Goal: Task Accomplishment & Management: Manage account settings

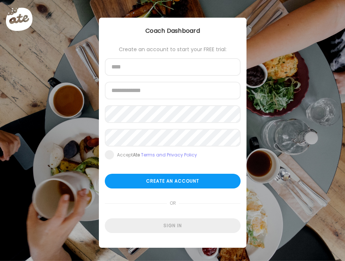
click at [172, 218] on form "Create an account to start your FREE trial: Name Email address Password Re-ente…" at bounding box center [173, 139] width 136 height 187
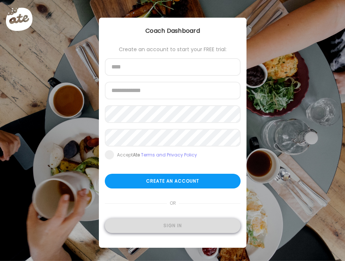
click at [168, 227] on div "Sign in" at bounding box center [173, 226] width 136 height 15
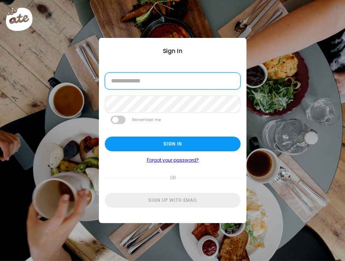
click at [136, 79] on input "email" at bounding box center [173, 81] width 136 height 17
type input "**********"
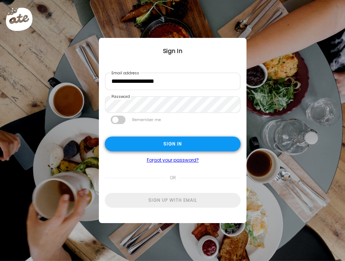
click at [178, 141] on div "Sign in" at bounding box center [173, 144] width 136 height 15
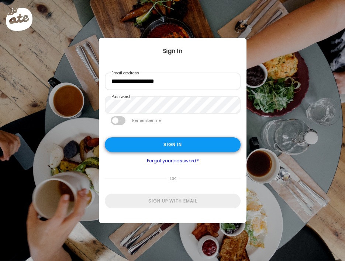
type input "*****"
type input "**********"
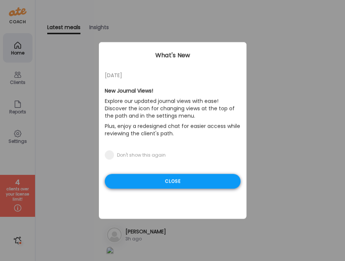
click at [161, 182] on div "Close" at bounding box center [173, 181] width 136 height 15
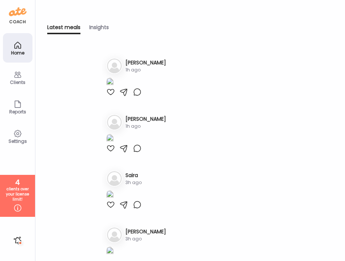
click at [15, 76] on icon at bounding box center [17, 75] width 7 height 6
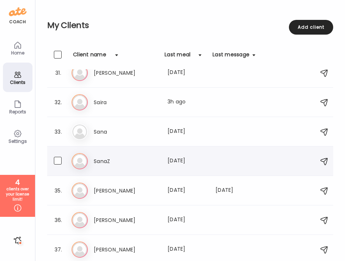
scroll to position [886, 0]
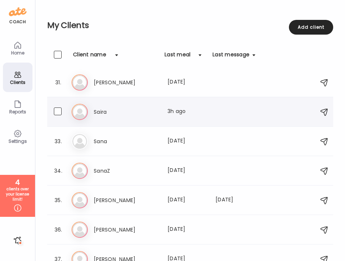
click at [85, 111] on icon at bounding box center [80, 112] width 16 height 16
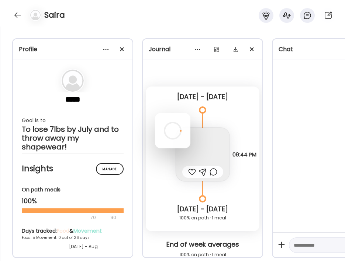
scroll to position [0, 0]
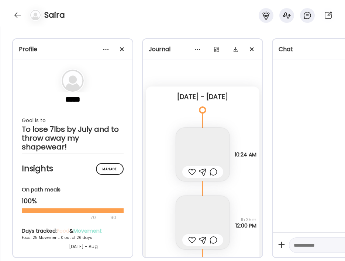
click at [155, 113] on div at bounding box center [172, 130] width 35 height 35
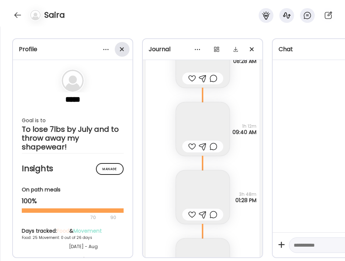
click at [121, 48] on span at bounding box center [122, 49] width 4 height 4
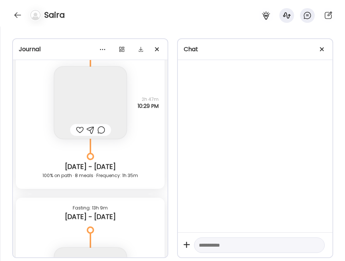
scroll to position [23026, 0]
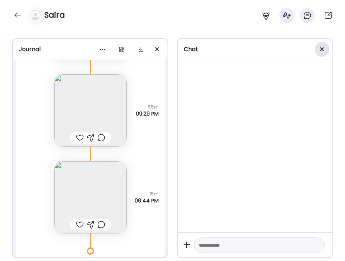
click at [321, 52] on div at bounding box center [322, 49] width 15 height 15
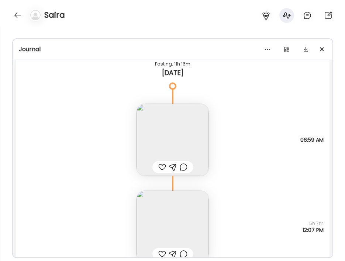
scroll to position [25030, 0]
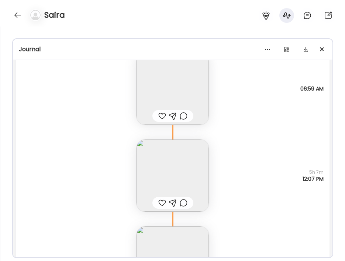
click at [181, 72] on img at bounding box center [172, 89] width 72 height 72
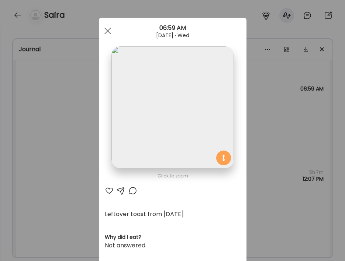
click at [73, 107] on div "Ate Coach Dashboard Wahoo! It’s official Take a moment to set up your Coach Pro…" at bounding box center [172, 130] width 345 height 261
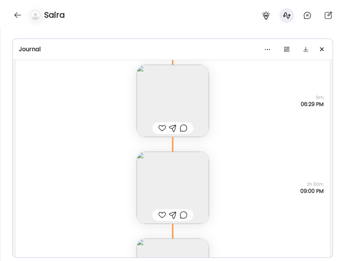
scroll to position [23947, 0]
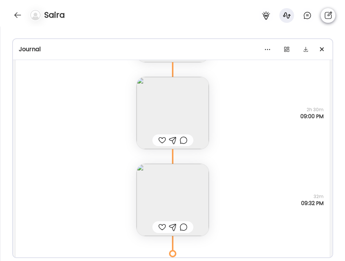
click at [326, 12] on icon at bounding box center [327, 14] width 7 height 7
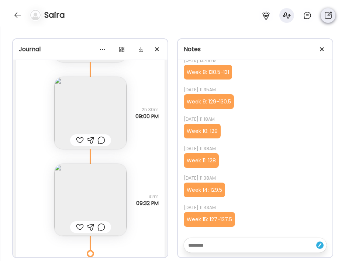
scroll to position [216, 0]
click at [209, 247] on textarea at bounding box center [248, 245] width 121 height 9
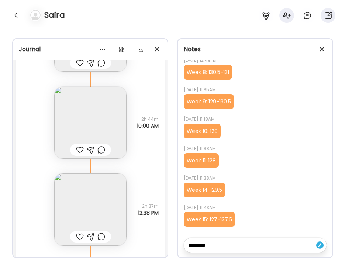
scroll to position [25576, 0]
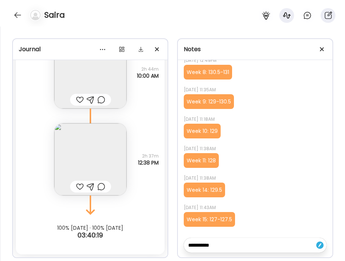
type textarea "**********"
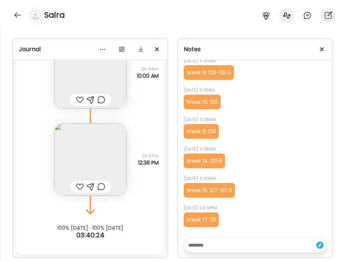
scroll to position [246, 0]
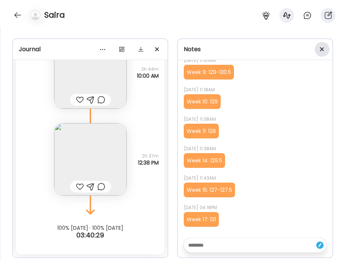
click at [324, 43] on div at bounding box center [322, 49] width 15 height 15
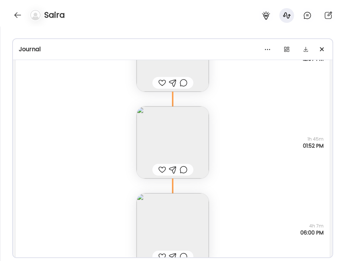
scroll to position [25134, 0]
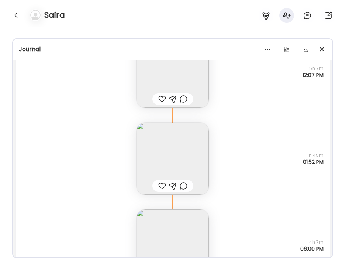
click at [336, 15] on div at bounding box center [297, 15] width 83 height 15
click at [329, 17] on icon at bounding box center [327, 15] width 9 height 9
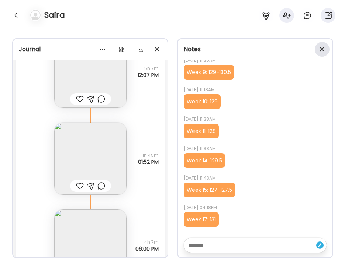
click at [325, 54] on div at bounding box center [322, 49] width 15 height 15
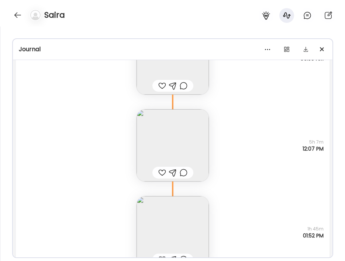
scroll to position [25054, 0]
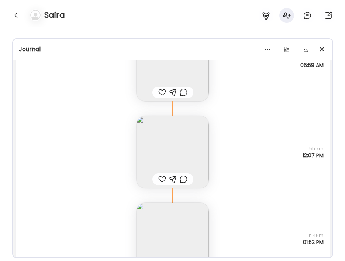
click at [166, 137] on img at bounding box center [172, 152] width 72 height 72
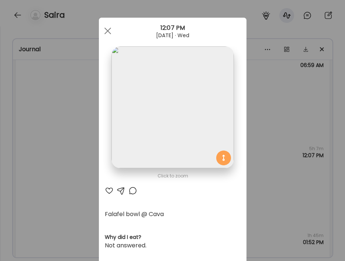
click at [169, 91] on img at bounding box center [172, 107] width 122 height 122
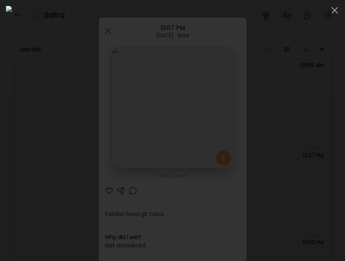
click at [38, 159] on div at bounding box center [172, 131] width 333 height 250
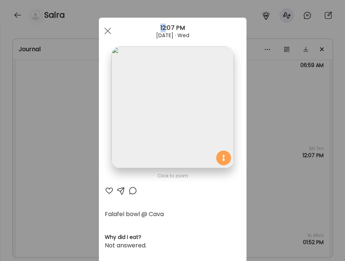
click at [38, 159] on div "Ate Coach Dashboard Wahoo! It’s official Take a moment to set up your Coach Pro…" at bounding box center [172, 130] width 345 height 261
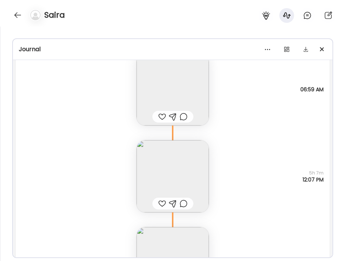
scroll to position [25021, 0]
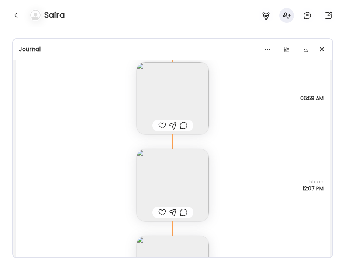
click at [175, 188] on img at bounding box center [172, 185] width 72 height 72
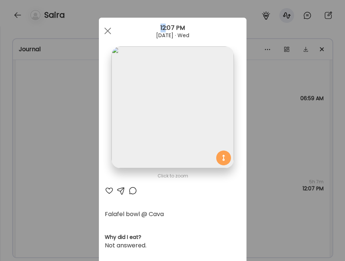
click at [143, 60] on img at bounding box center [172, 107] width 122 height 122
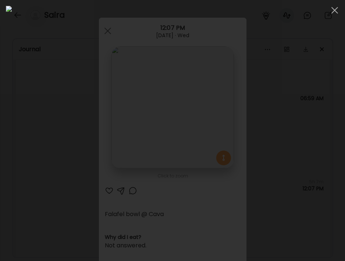
click at [39, 123] on div at bounding box center [172, 131] width 333 height 250
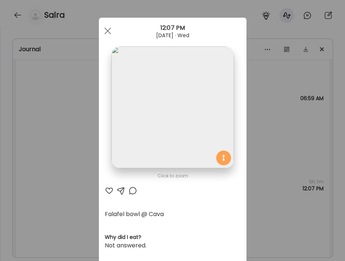
click at [54, 132] on div "Ate Coach Dashboard Wahoo! It’s official Take a moment to set up your Coach Pro…" at bounding box center [172, 130] width 345 height 261
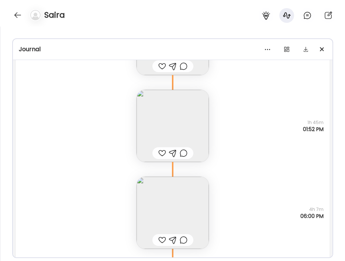
scroll to position [25168, 0]
click at [157, 124] on img at bounding box center [172, 125] width 72 height 72
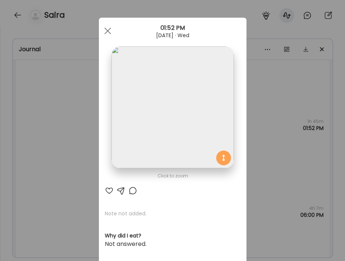
click at [72, 112] on div "Ate Coach Dashboard Wahoo! It’s official Take a moment to set up your Coach Pro…" at bounding box center [172, 130] width 345 height 261
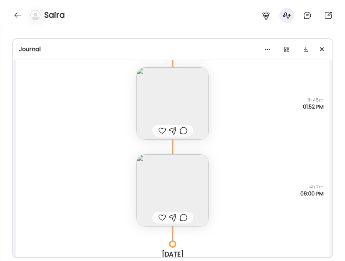
scroll to position [25195, 0]
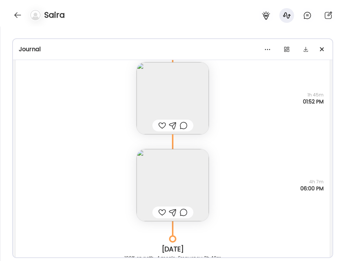
click at [163, 83] on img at bounding box center [172, 98] width 72 height 72
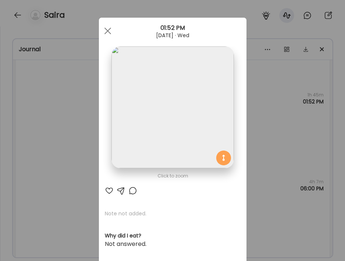
click at [79, 120] on div "Ate Coach Dashboard Wahoo! It’s official Take a moment to set up your Coach Pro…" at bounding box center [172, 130] width 345 height 261
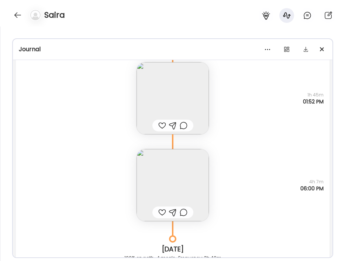
click at [169, 183] on img at bounding box center [172, 185] width 72 height 72
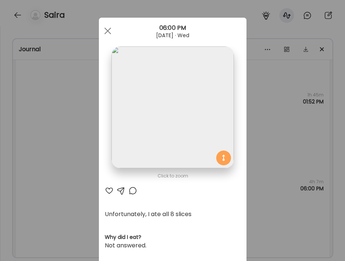
click at [142, 89] on img at bounding box center [172, 107] width 122 height 122
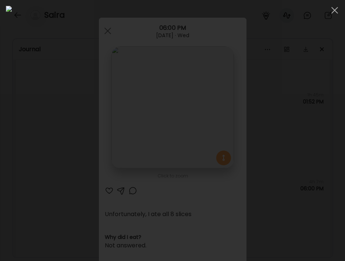
click at [15, 134] on div at bounding box center [172, 131] width 333 height 250
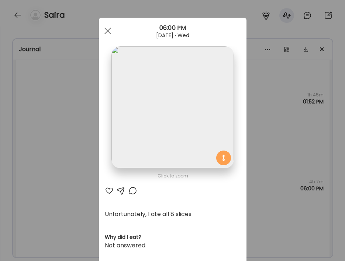
click at [15, 134] on div "Ate Coach Dashboard Wahoo! It’s official Take a moment to set up your Coach Pro…" at bounding box center [172, 130] width 345 height 261
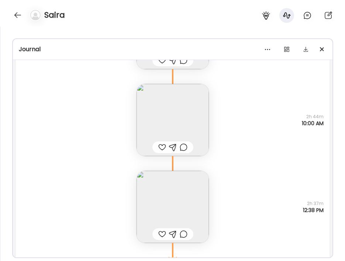
scroll to position [25512, 0]
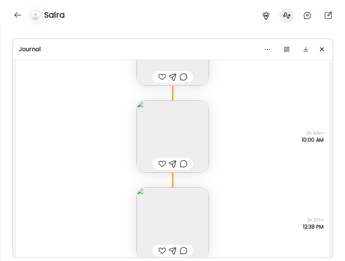
click at [156, 133] on img at bounding box center [172, 137] width 72 height 72
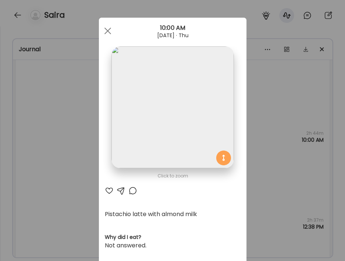
click at [82, 110] on div "Ate Coach Dashboard Wahoo! It’s official Take a moment to set up your Coach Pro…" at bounding box center [172, 130] width 345 height 261
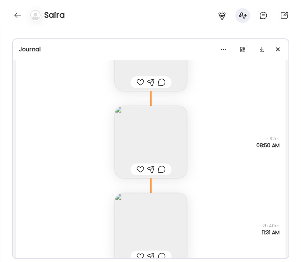
scroll to position [24266, 0]
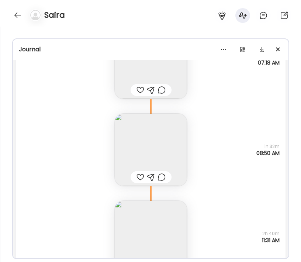
click at [148, 156] on img at bounding box center [151, 150] width 72 height 72
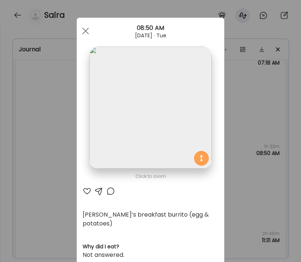
click at [49, 186] on div "Ate Coach Dashboard Wahoo! It’s official Take a moment to set up your Coach Pro…" at bounding box center [150, 131] width 301 height 262
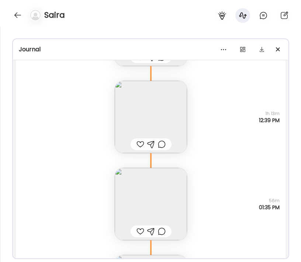
scroll to position [23600, 0]
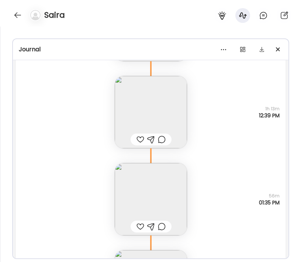
click at [137, 134] on div at bounding box center [151, 139] width 41 height 12
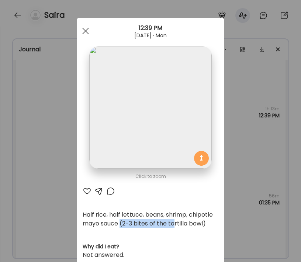
drag, startPoint x: 120, startPoint y: 225, endPoint x: 176, endPoint y: 221, distance: 56.1
click at [176, 221] on div "Half rice, half lettuce, beans, shrimp, chipotle mayo sauce (2-3 bites of the t…" at bounding box center [151, 219] width 136 height 18
click at [48, 155] on div "Ate Coach Dashboard Wahoo! It’s official Take a moment to set up your Coach Pro…" at bounding box center [150, 131] width 301 height 262
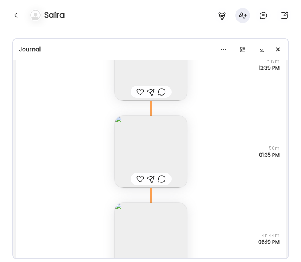
scroll to position [23648, 0]
click at [119, 141] on img at bounding box center [151, 151] width 72 height 72
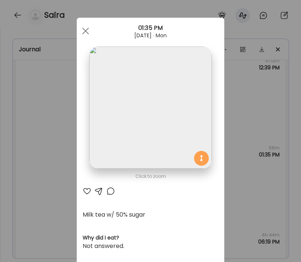
click at [133, 136] on img at bounding box center [150, 107] width 122 height 122
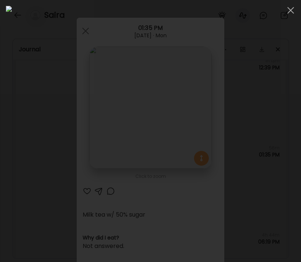
click at [15, 160] on div at bounding box center [150, 131] width 289 height 250
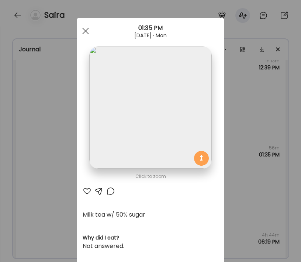
click at [31, 156] on div "Ate Coach Dashboard Wahoo! It’s official Take a moment to set up your Coach Pro…" at bounding box center [150, 131] width 301 height 262
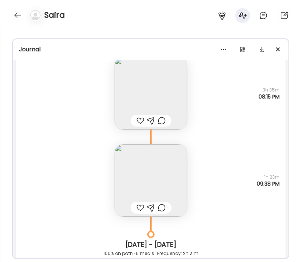
scroll to position [22121, 0]
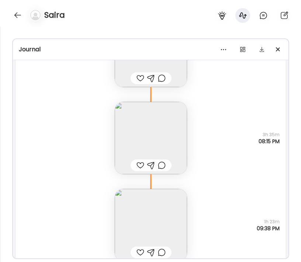
click at [127, 204] on img at bounding box center [151, 225] width 72 height 72
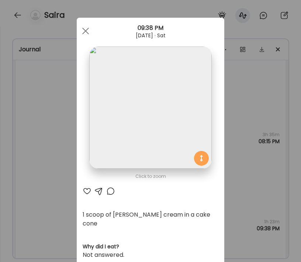
click at [36, 166] on div "Ate Coach Dashboard Wahoo! It’s official Take a moment to set up your Coach Pro…" at bounding box center [150, 131] width 301 height 262
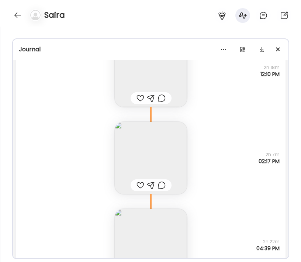
scroll to position [21922, 0]
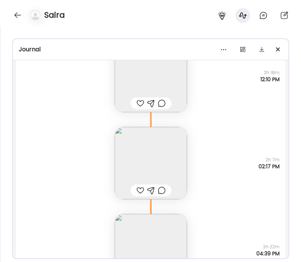
click at [139, 157] on img at bounding box center [151, 163] width 72 height 72
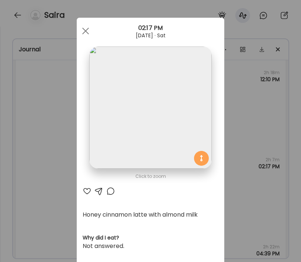
click at [36, 129] on div "Ate Coach Dashboard Wahoo! It’s official Take a moment to set up your Coach Pro…" at bounding box center [150, 131] width 301 height 262
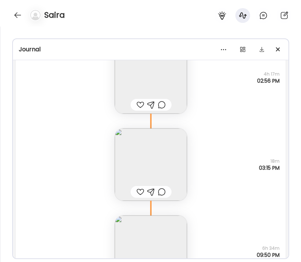
scroll to position [21449, 0]
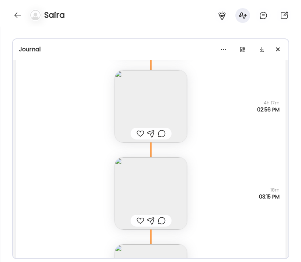
click at [184, 174] on img at bounding box center [151, 193] width 72 height 72
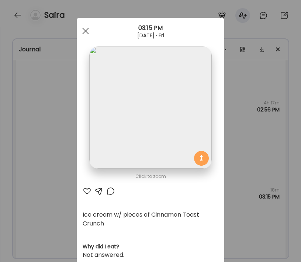
click at [5, 189] on div "Ate Coach Dashboard Wahoo! It’s official Take a moment to set up your Coach Pro…" at bounding box center [150, 131] width 301 height 262
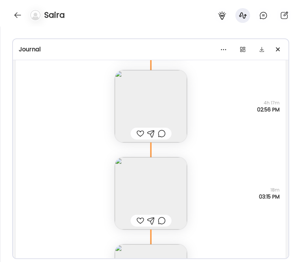
click at [148, 84] on img at bounding box center [151, 106] width 72 height 72
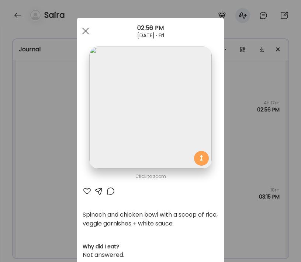
click at [267, 114] on div "Ate Coach Dashboard Wahoo! It’s official Take a moment to set up your Coach Pro…" at bounding box center [150, 131] width 301 height 262
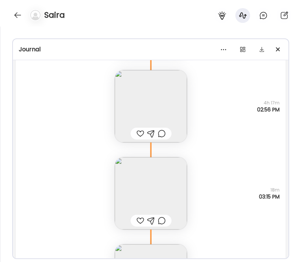
click at [152, 192] on img at bounding box center [151, 193] width 72 height 72
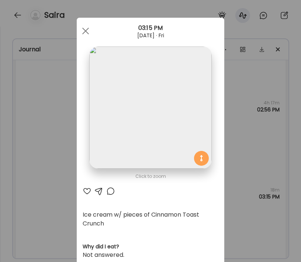
click at [140, 212] on div "Ice cream w/ pieces of Cinnamon Toast Crunch" at bounding box center [151, 219] width 136 height 18
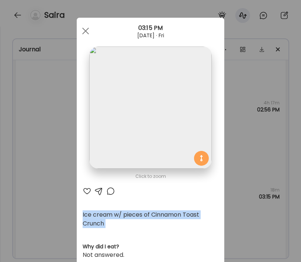
click at [140, 212] on div "Ice cream w/ pieces of Cinnamon Toast Crunch" at bounding box center [151, 219] width 136 height 18
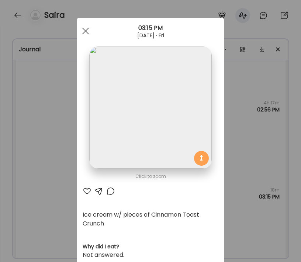
click at [275, 114] on div "Ate Coach Dashboard Wahoo! It’s official Take a moment to set up your Coach Pro…" at bounding box center [150, 131] width 301 height 262
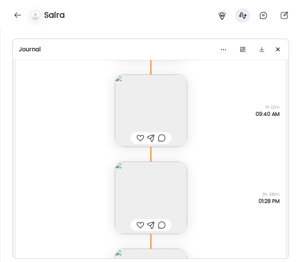
scroll to position [20662, 0]
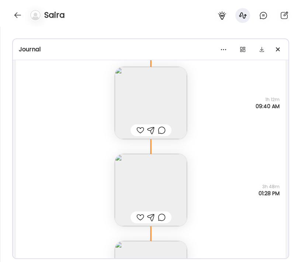
click at [160, 116] on img at bounding box center [151, 103] width 72 height 72
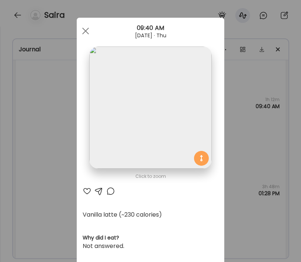
click at [242, 134] on div "Ate Coach Dashboard Wahoo! It’s official Take a moment to set up your Coach Pro…" at bounding box center [150, 131] width 301 height 262
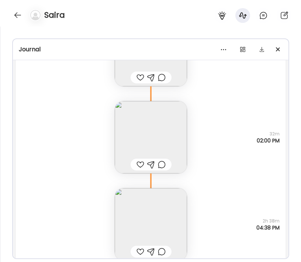
scroll to position [20807, 0]
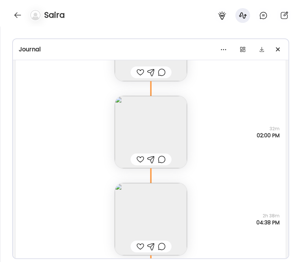
click at [177, 125] on img at bounding box center [151, 132] width 72 height 72
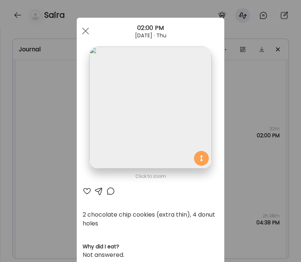
click at [243, 139] on div "Ate Coach Dashboard Wahoo! It’s official Take a moment to set up your Coach Pro…" at bounding box center [150, 131] width 301 height 262
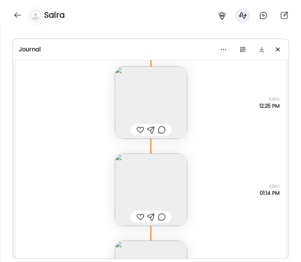
scroll to position [19961, 0]
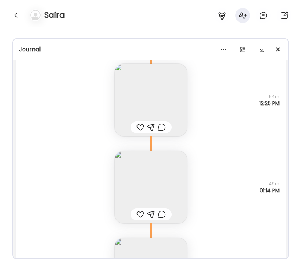
click at [155, 98] on img at bounding box center [151, 100] width 72 height 72
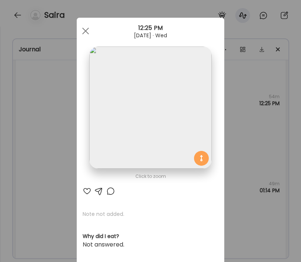
click at [251, 127] on div "Ate Coach Dashboard Wahoo! It’s official Take a moment to set up your Coach Pro…" at bounding box center [150, 131] width 301 height 262
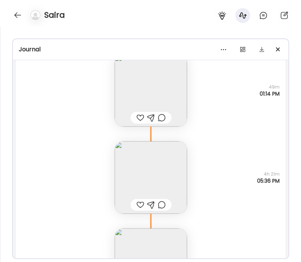
scroll to position [20059, 0]
click at [146, 83] on img at bounding box center [151, 89] width 72 height 72
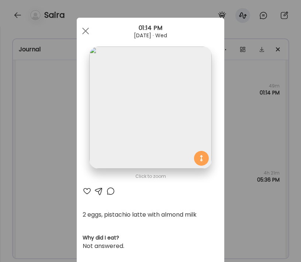
click at [250, 139] on div "Ate Coach Dashboard Wahoo! It’s official Take a moment to set up your Coach Pro…" at bounding box center [150, 131] width 301 height 262
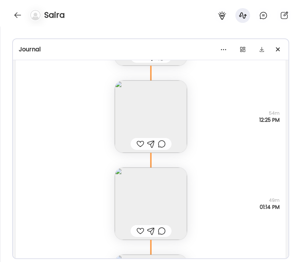
scroll to position [19943, 0]
click at [176, 117] on img at bounding box center [151, 118] width 72 height 72
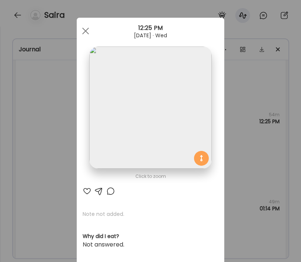
click at [265, 149] on div "Ate Coach Dashboard Wahoo! It’s official Take a moment to set up your Coach Pro…" at bounding box center [150, 131] width 301 height 262
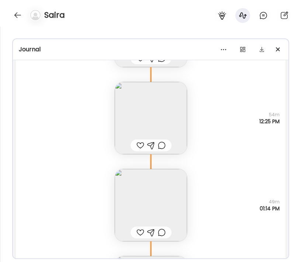
click at [158, 196] on img at bounding box center [151, 205] width 72 height 72
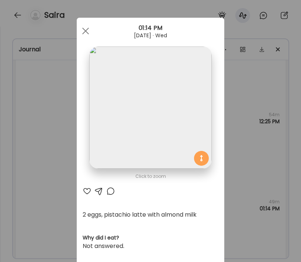
click at [257, 133] on div "Ate Coach Dashboard Wahoo! It’s official Take a moment to set up your Coach Pro…" at bounding box center [150, 131] width 301 height 262
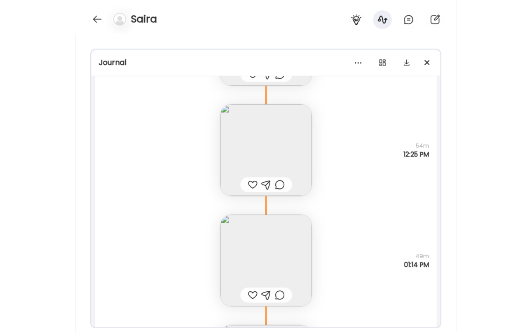
scroll to position [19944, 0]
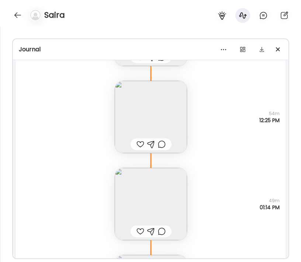
click at [167, 197] on img at bounding box center [151, 204] width 72 height 72
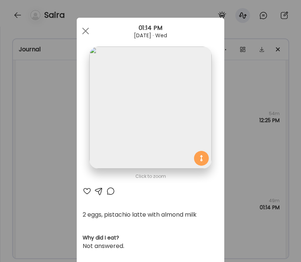
click at [247, 130] on div "Ate Coach Dashboard Wahoo! It’s official Take a moment to set up your Coach Pro…" at bounding box center [150, 131] width 301 height 262
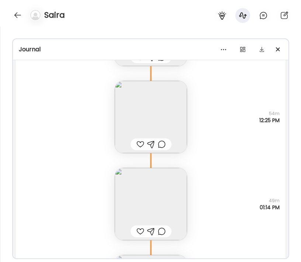
click at [150, 122] on img at bounding box center [151, 117] width 72 height 72
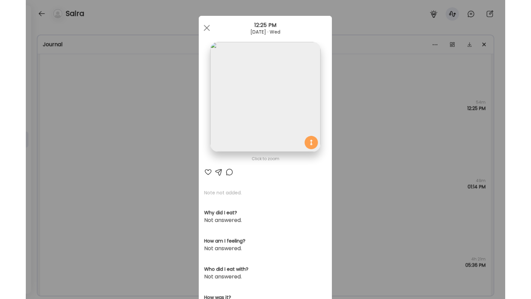
scroll to position [532, 0]
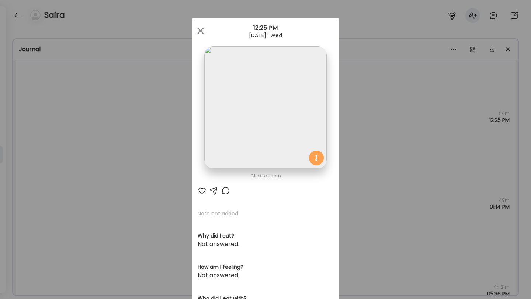
click at [344, 194] on div "Ate Coach Dashboard Wahoo! It’s official Take a moment to set up your Coach Pro…" at bounding box center [265, 149] width 531 height 299
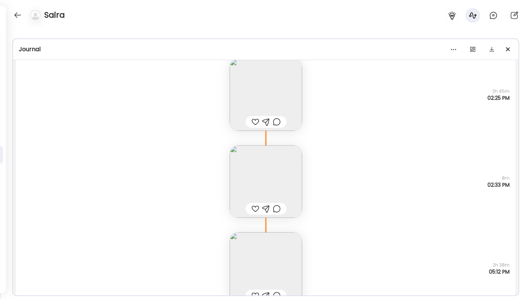
scroll to position [19123, 0]
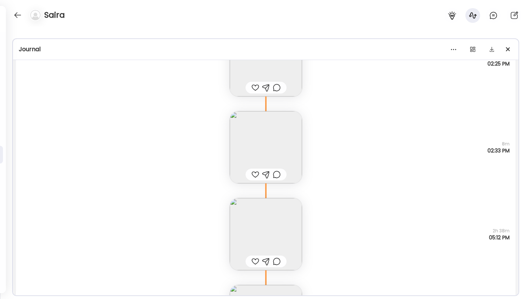
click at [268, 153] on img at bounding box center [266, 147] width 72 height 72
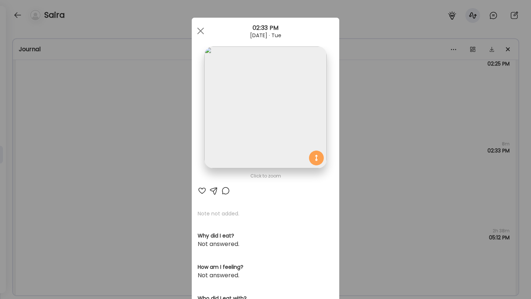
click at [344, 162] on div "Ate Coach Dashboard Wahoo! It’s official Take a moment to set up your Coach Pro…" at bounding box center [265, 149] width 531 height 299
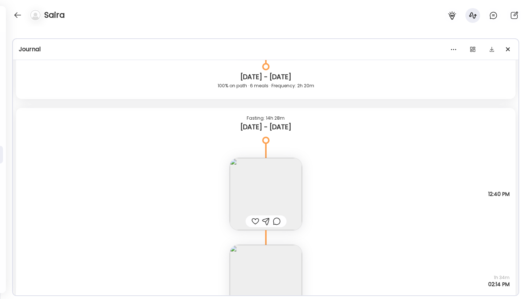
scroll to position [15951, 0]
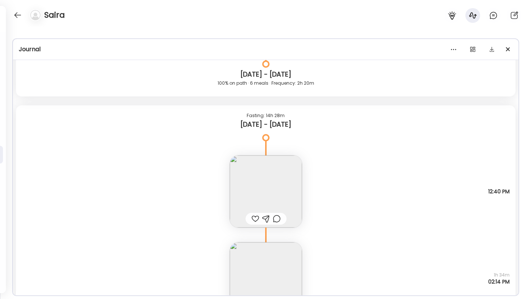
click at [279, 174] on img at bounding box center [266, 192] width 72 height 72
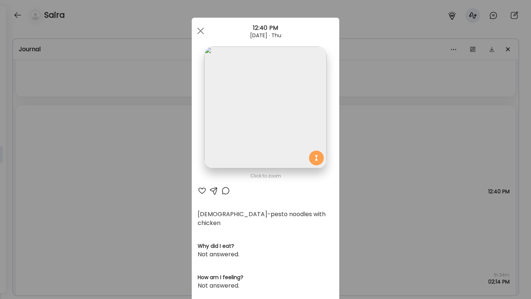
click at [344, 136] on div "Ate Coach Dashboard Wahoo! It’s official Take a moment to set up your Coach Pro…" at bounding box center [265, 149] width 531 height 299
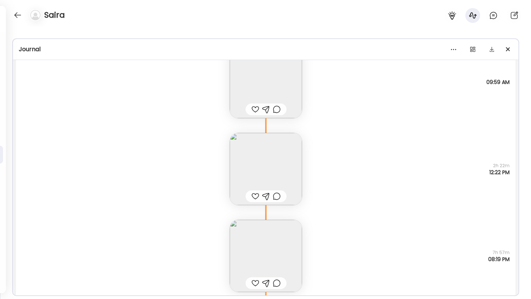
scroll to position [16417, 0]
click at [287, 156] on img at bounding box center [266, 168] width 72 height 72
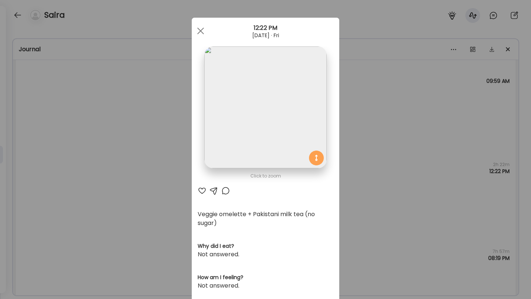
click at [344, 141] on div "Ate Coach Dashboard Wahoo! It’s official Take a moment to set up your Coach Pro…" at bounding box center [265, 149] width 531 height 299
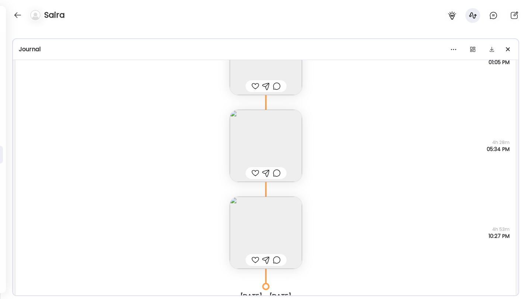
scroll to position [16974, 0]
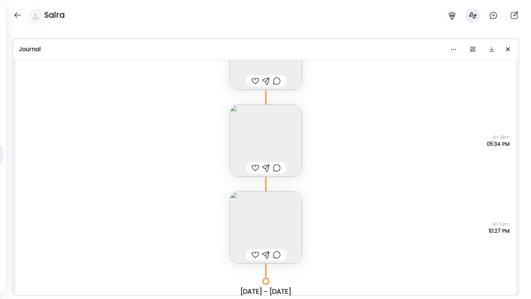
click at [280, 135] on img at bounding box center [266, 141] width 72 height 72
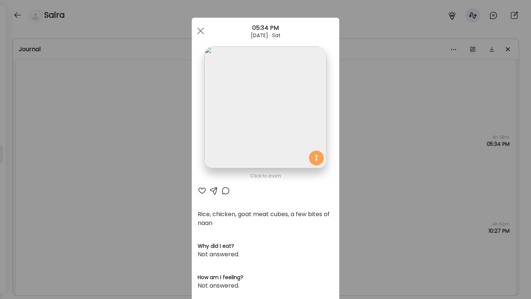
click at [344, 130] on div "Ate Coach Dashboard Wahoo! It’s official Take a moment to set up your Coach Pro…" at bounding box center [265, 149] width 531 height 299
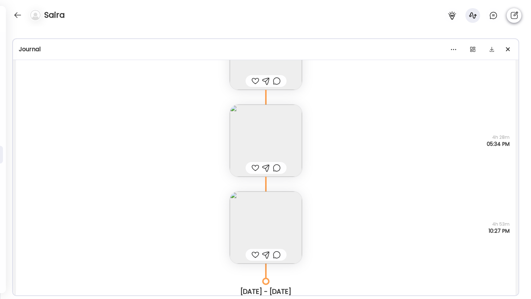
click at [344, 17] on icon at bounding box center [514, 15] width 9 height 9
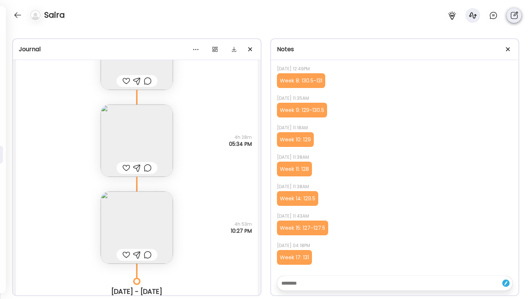
scroll to position [208, 0]
click at [344, 17] on icon at bounding box center [514, 15] width 9 height 9
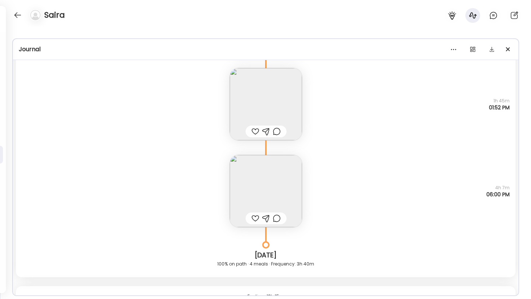
scroll to position [25171, 0]
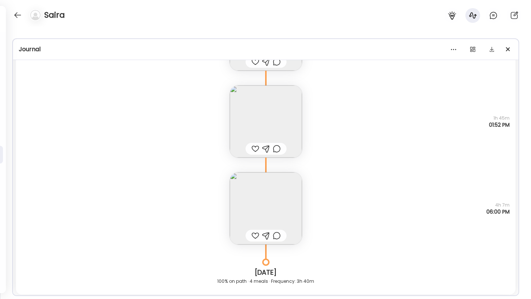
click at [245, 192] on img at bounding box center [266, 209] width 72 height 72
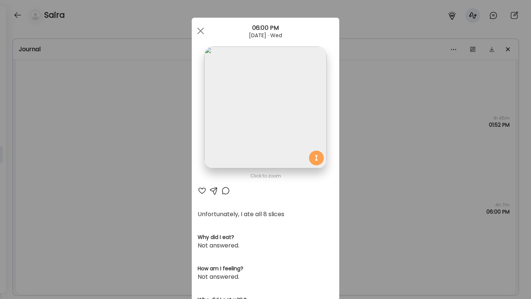
click at [118, 162] on div "Ate Coach Dashboard Wahoo! It’s official Take a moment to set up your Coach Pro…" at bounding box center [265, 149] width 531 height 299
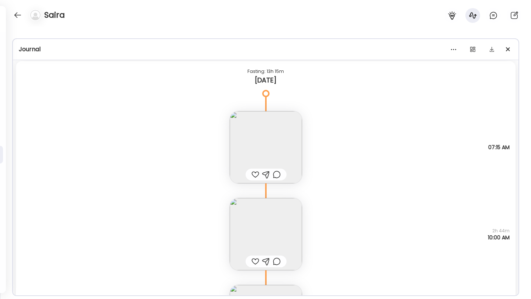
scroll to position [25538, 0]
